Goal: Navigation & Orientation: Find specific page/section

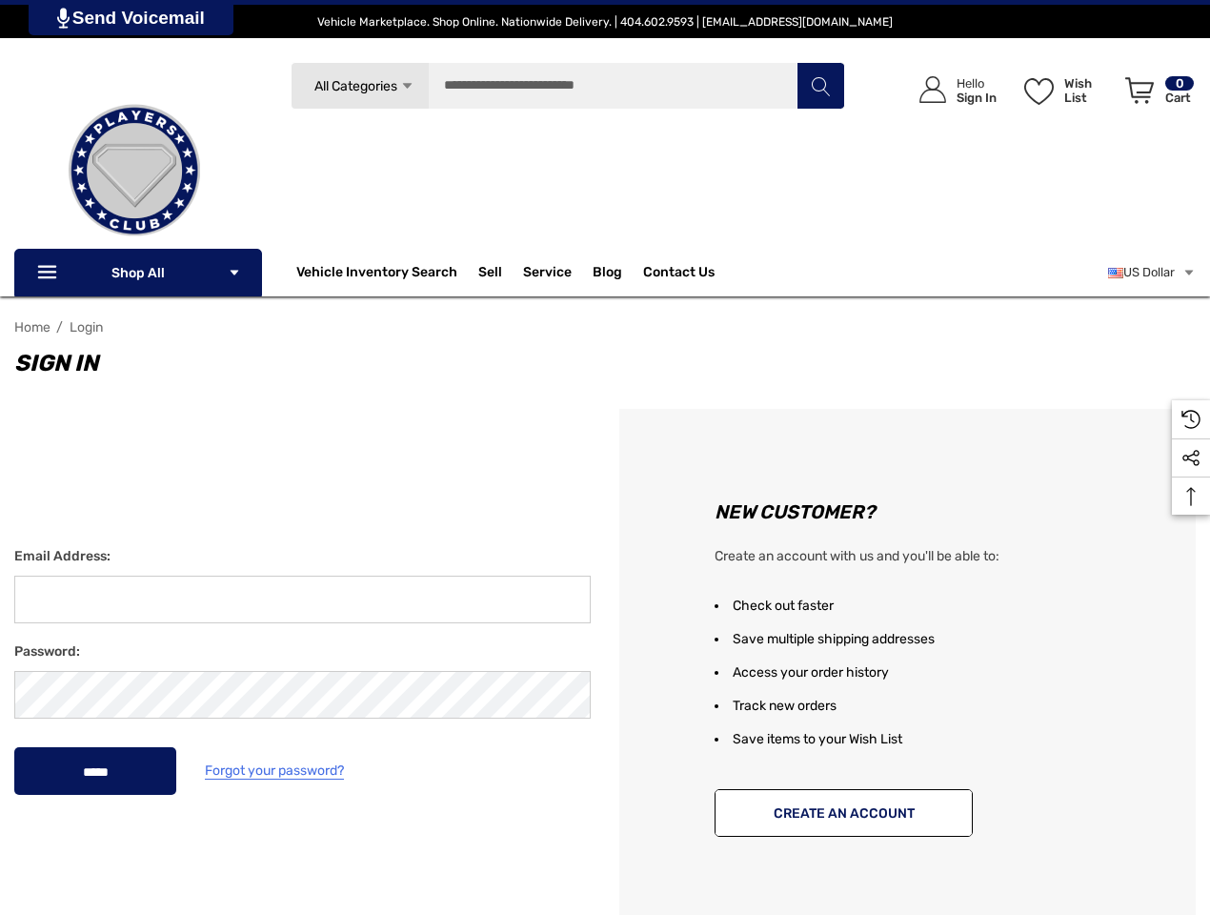
click at [605, 457] on div "New Customer? Create an account with us and you'll be able to: Check out faster…" at bounding box center [907, 671] width 605 height 525
click at [359, 86] on span "All Categories" at bounding box center [355, 86] width 83 height 16
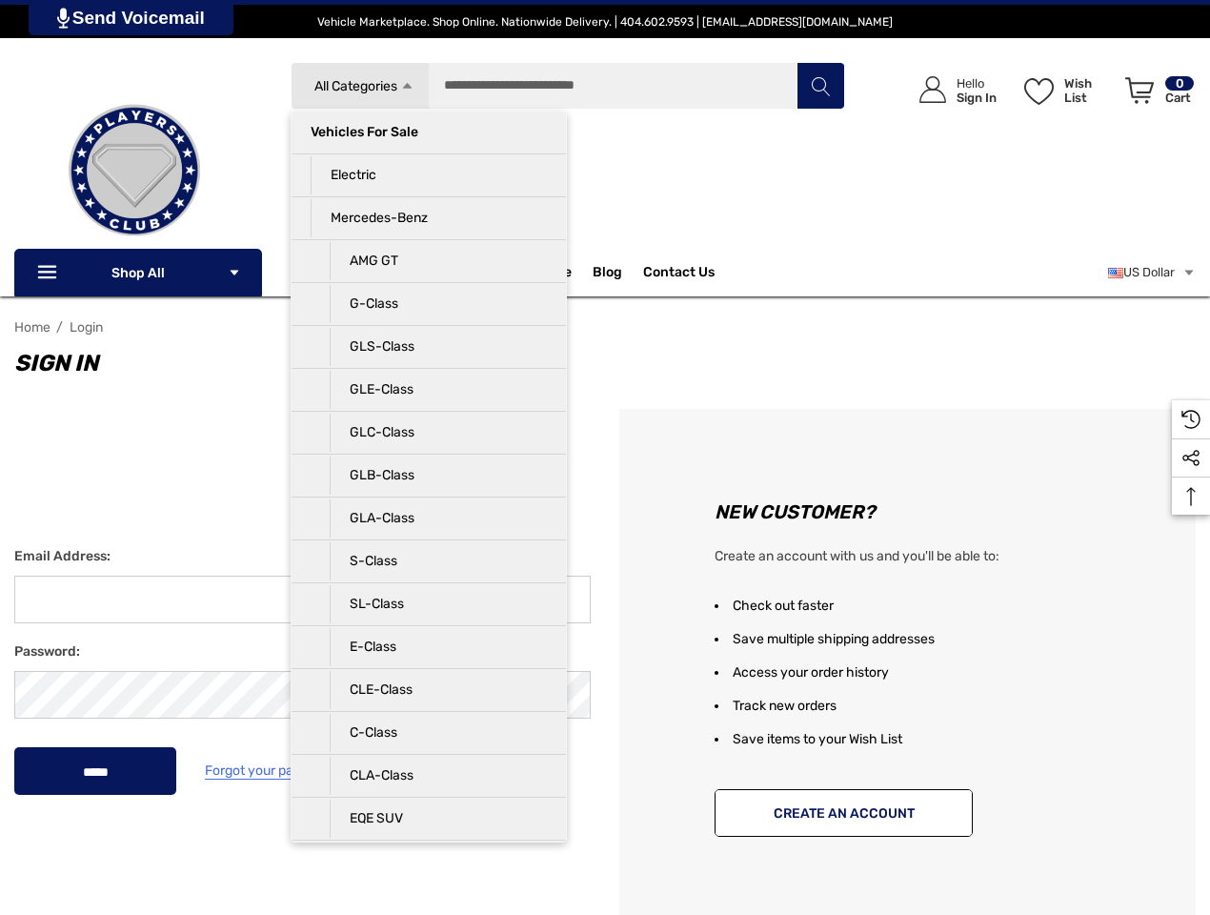
click at [429, 151] on div "Search All Categories Icon Arrow Down Icon Arrow Down Icon Arrow Up Icon Arrow …" at bounding box center [568, 164] width 554 height 204
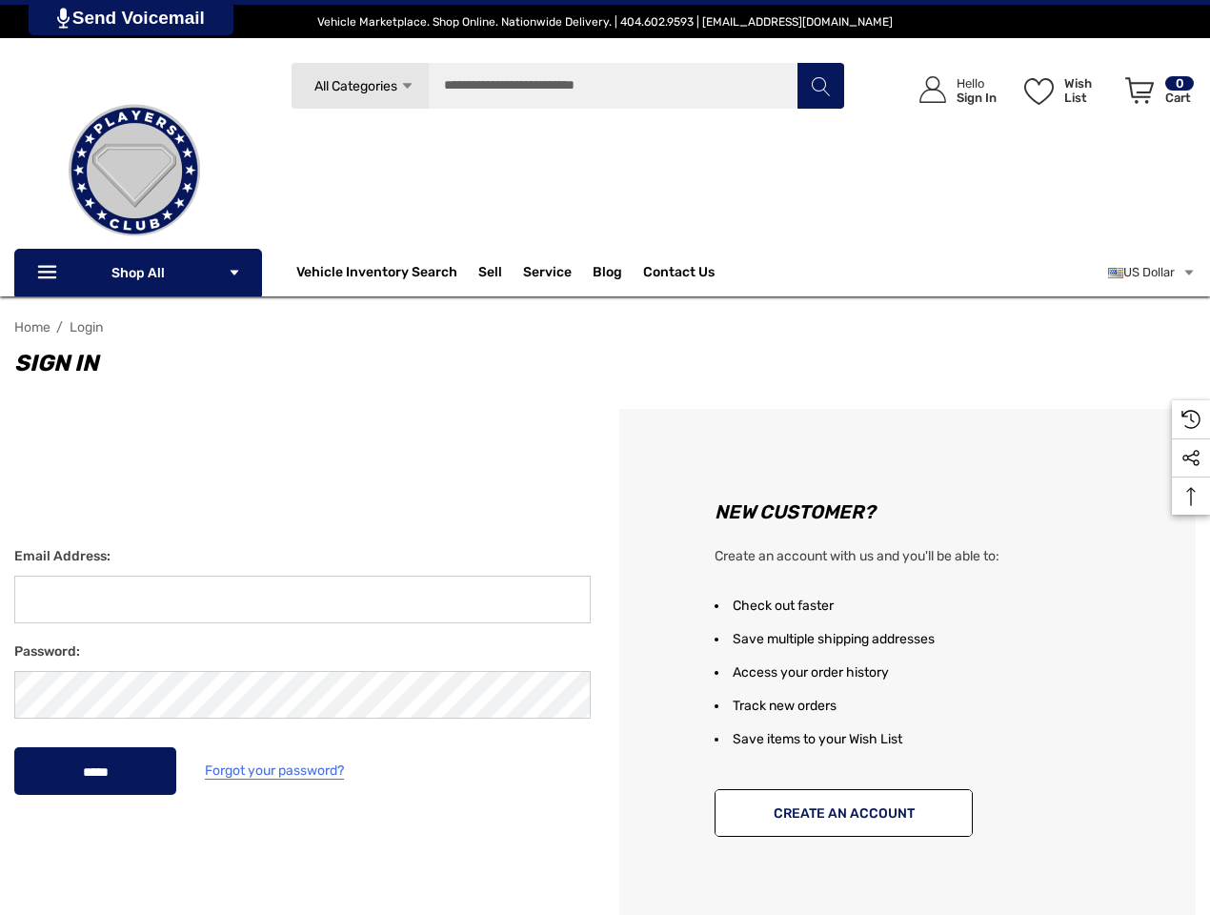
click at [429, 194] on p "Electric" at bounding box center [429, 194] width 236 height 38
click at [429, 237] on div "Search Electric Icon Arrow Down Icon Arrow Down Icon Arrow Up Icon Arrow Up Veh…" at bounding box center [568, 164] width 554 height 204
click at [568, 86] on input "Search" at bounding box center [568, 86] width 554 height 48
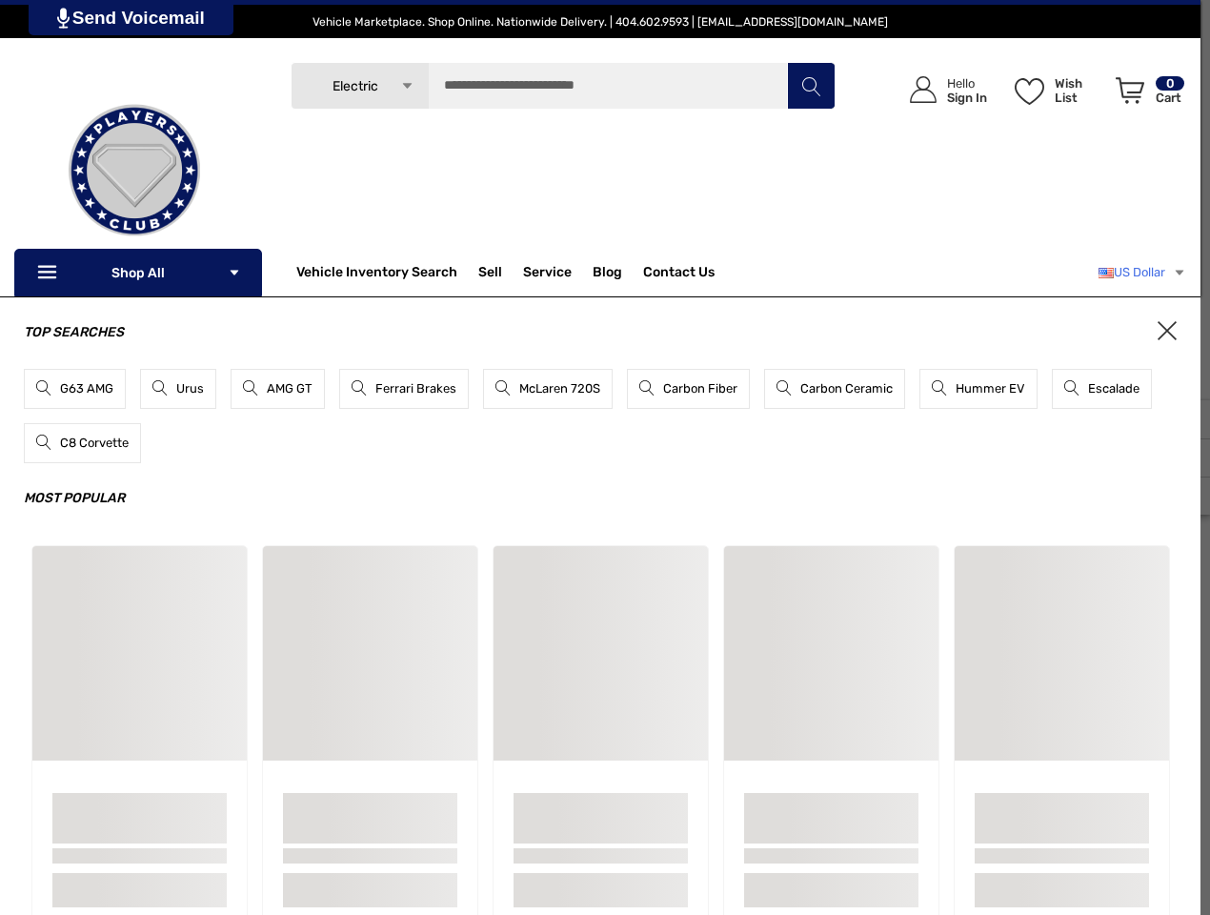
click at [1149, 272] on link "US Dollar" at bounding box center [1142, 272] width 88 height 38
click at [1191, 495] on div "Top Searches G63 AMG Urus AMG GT Ferrari Brakes McLaren 720S Carbon Fiber Carbo…" at bounding box center [600, 628] width 1200 height 665
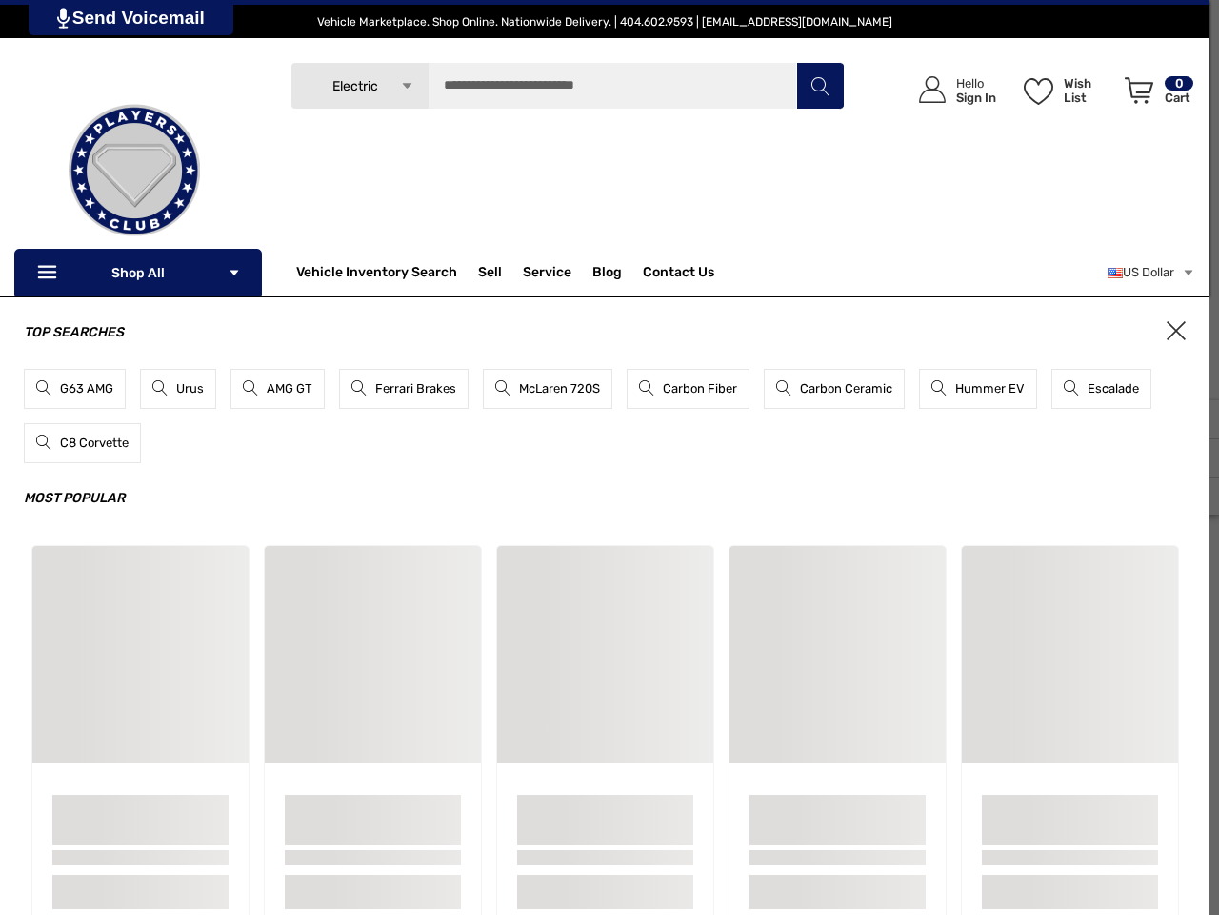
click at [133, 17] on link "Send Voicemail" at bounding box center [131, 17] width 205 height 35
